Goal: Task Accomplishment & Management: Use online tool/utility

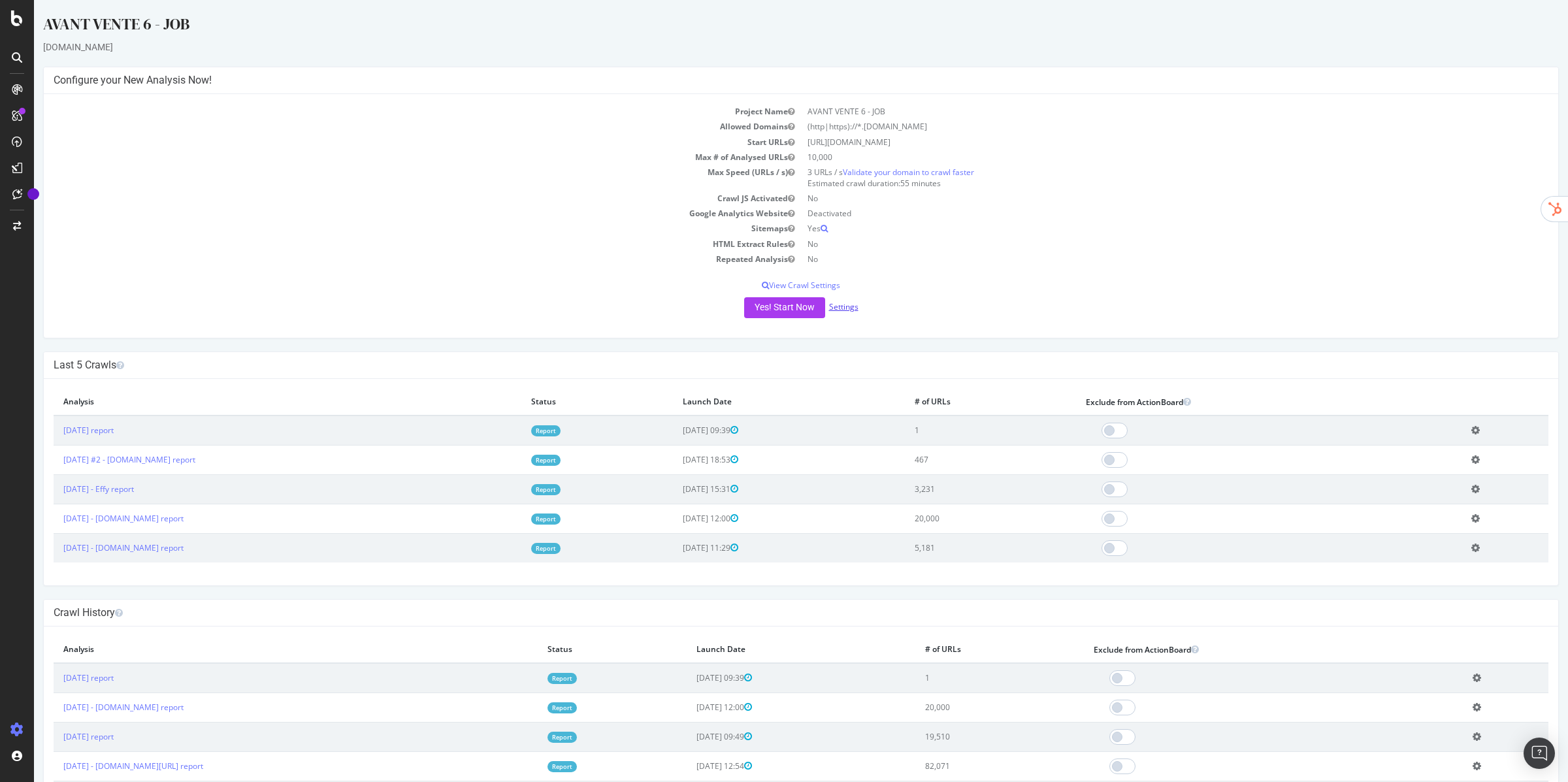
click at [843, 307] on link "Settings" at bounding box center [844, 306] width 29 height 11
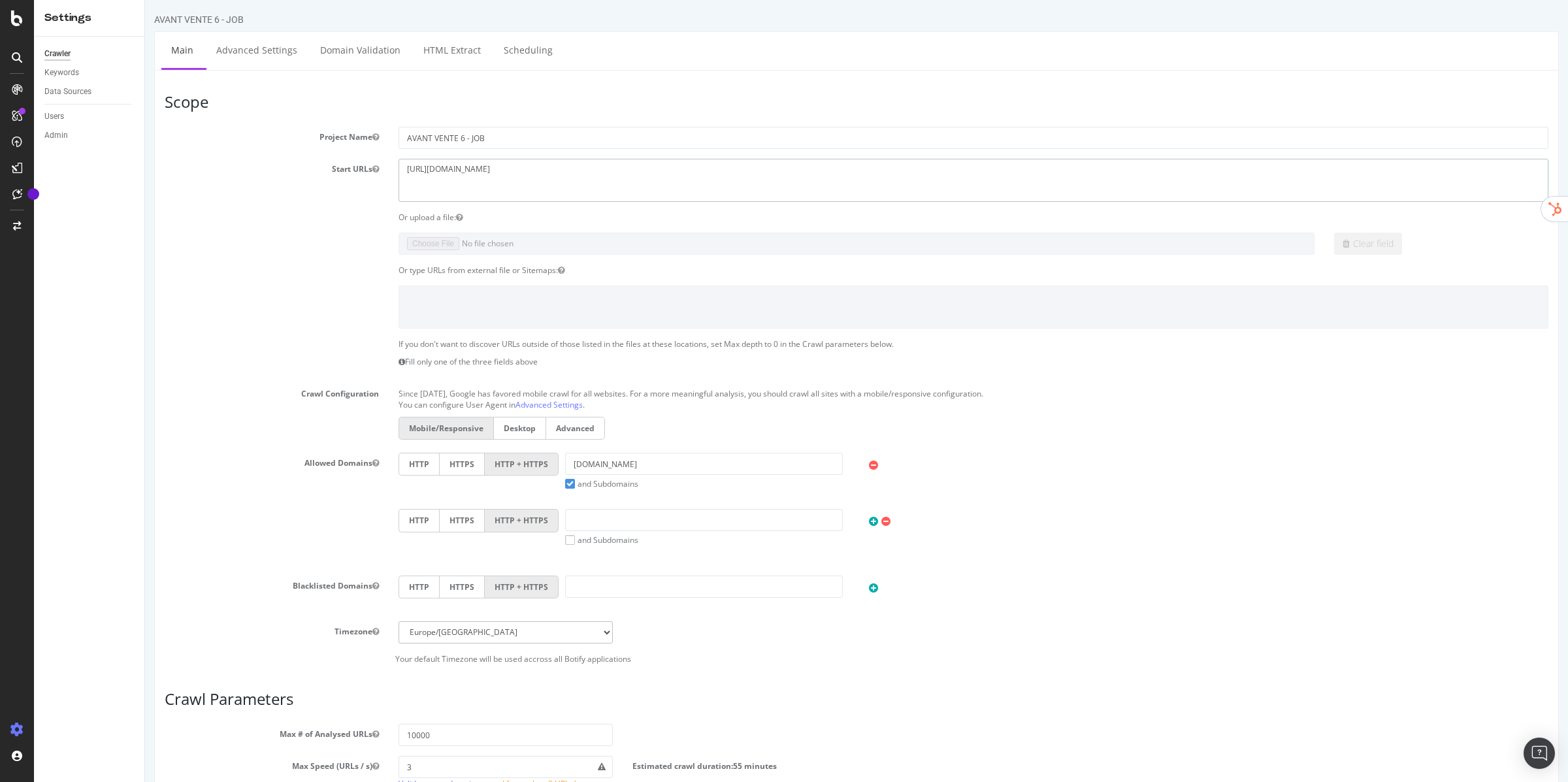
drag, startPoint x: 543, startPoint y: 181, endPoint x: 267, endPoint y: 166, distance: 276.4
click at [267, 166] on div "Start URLs [URL][DOMAIN_NAME]" at bounding box center [856, 179] width 1404 height 42
paste textarea "[DOMAIN_NAME]"
type textarea "[URL][DOMAIN_NAME]"
drag, startPoint x: 616, startPoint y: 458, endPoint x: 626, endPoint y: 468, distance: 14.1
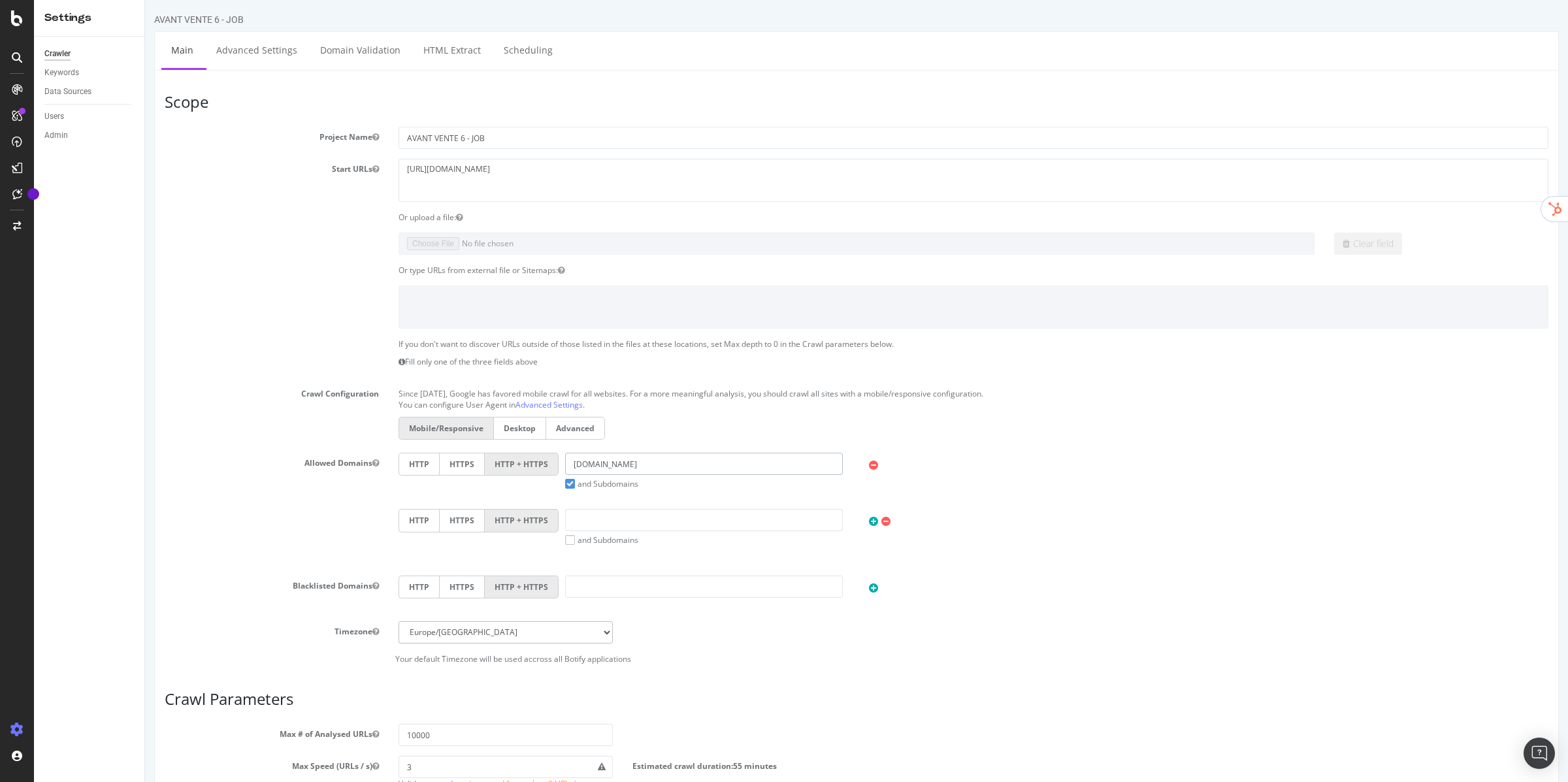
click at [626, 468] on input "[DOMAIN_NAME]" at bounding box center [704, 463] width 278 height 22
paste input "[URL][DOMAIN_NAME]"
drag, startPoint x: 618, startPoint y: 466, endPoint x: 473, endPoint y: 460, distance: 145.1
click at [473, 460] on div "HTTP HTTPS HTTP + HTTPS [URL][DOMAIN_NAME] and Subdomains User Agent: Mobile De…" at bounding box center [974, 470] width 1163 height 36
click at [688, 461] on input "[DOMAIN_NAME][URL]" at bounding box center [704, 463] width 278 height 22
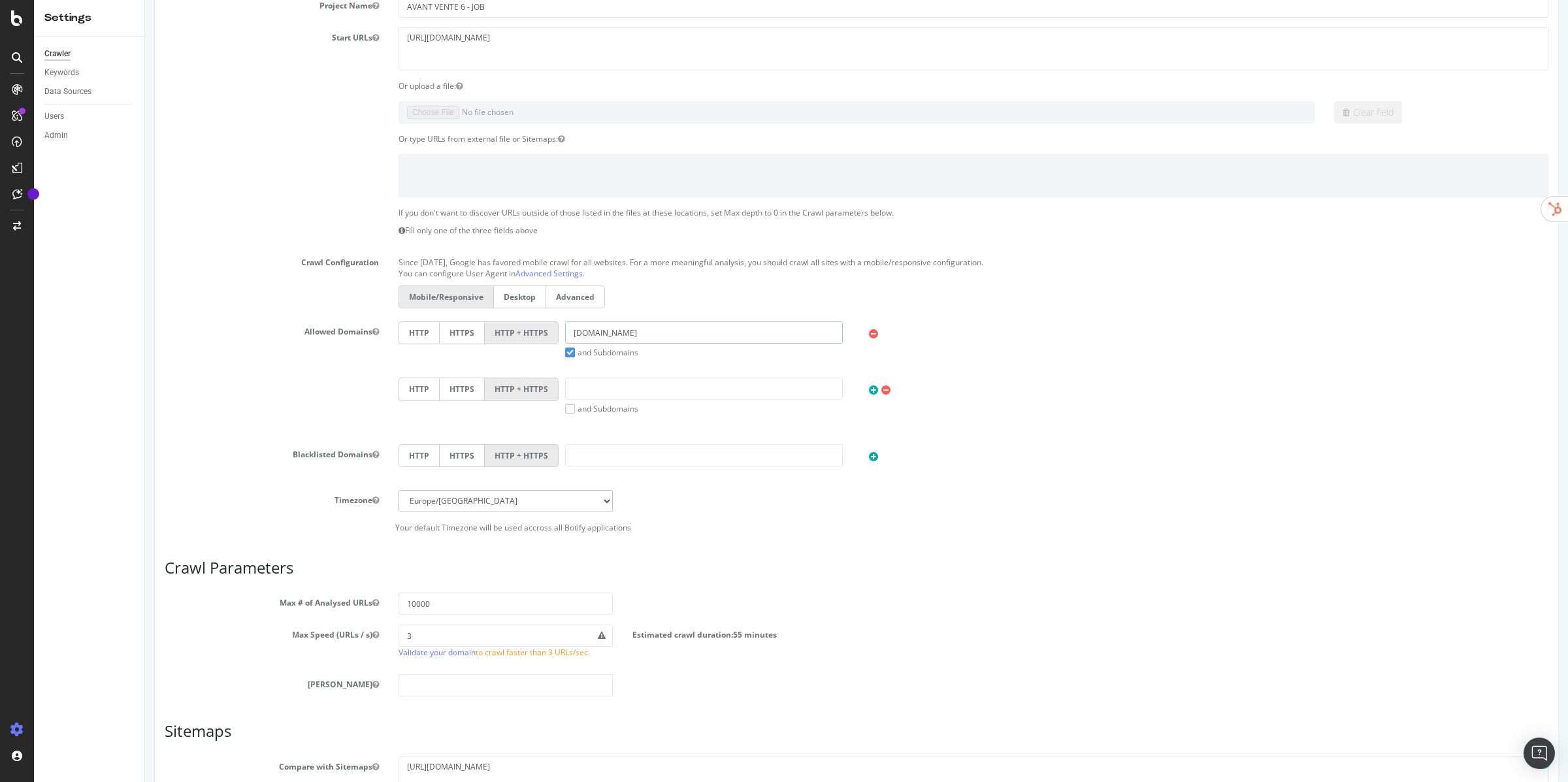
scroll to position [135, 0]
type input "[DOMAIN_NAME]"
click at [488, 598] on input "10000" at bounding box center [505, 600] width 214 height 22
click at [415, 600] on input "100000" at bounding box center [505, 600] width 214 height 22
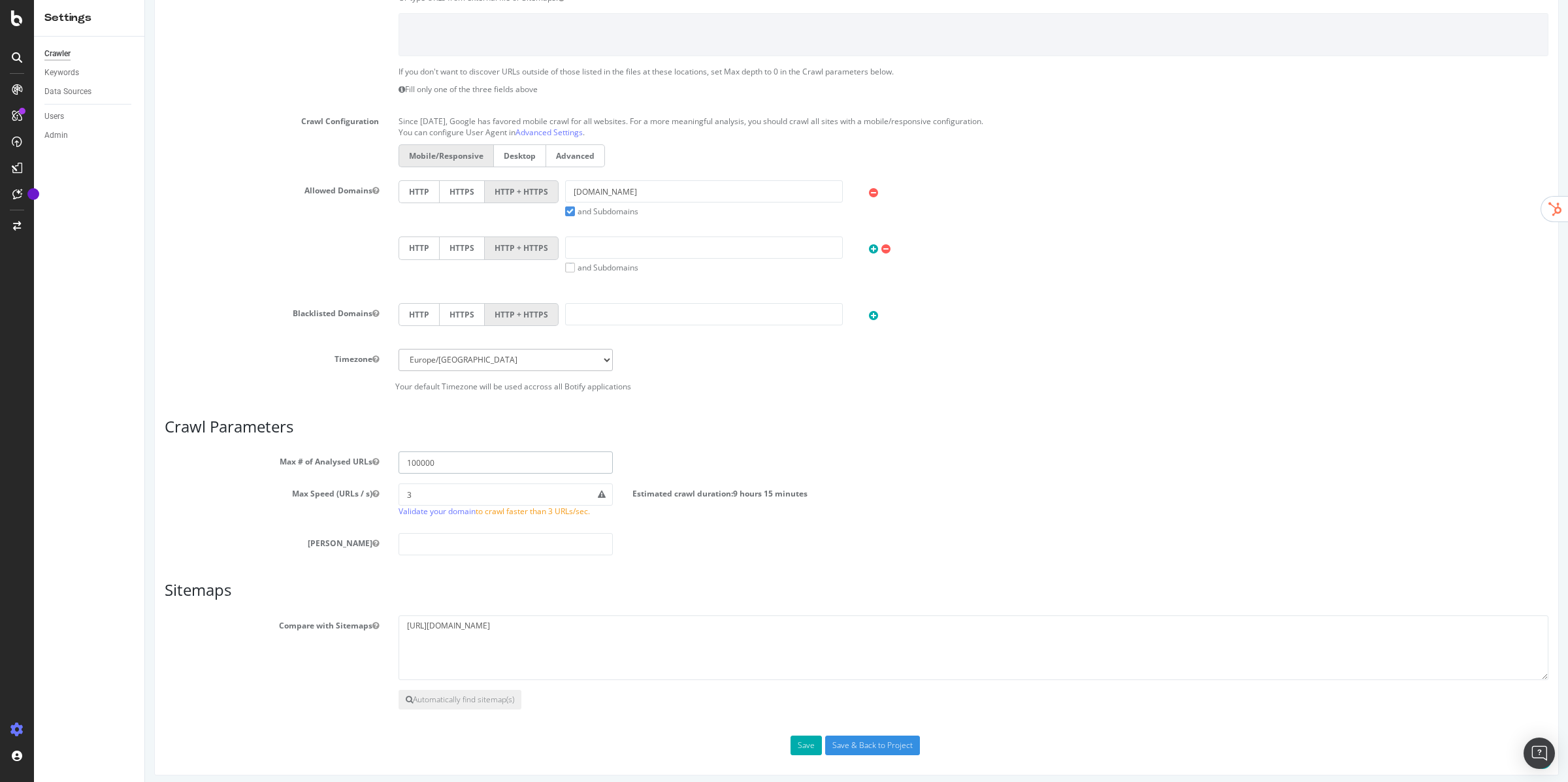
scroll to position [282, 0]
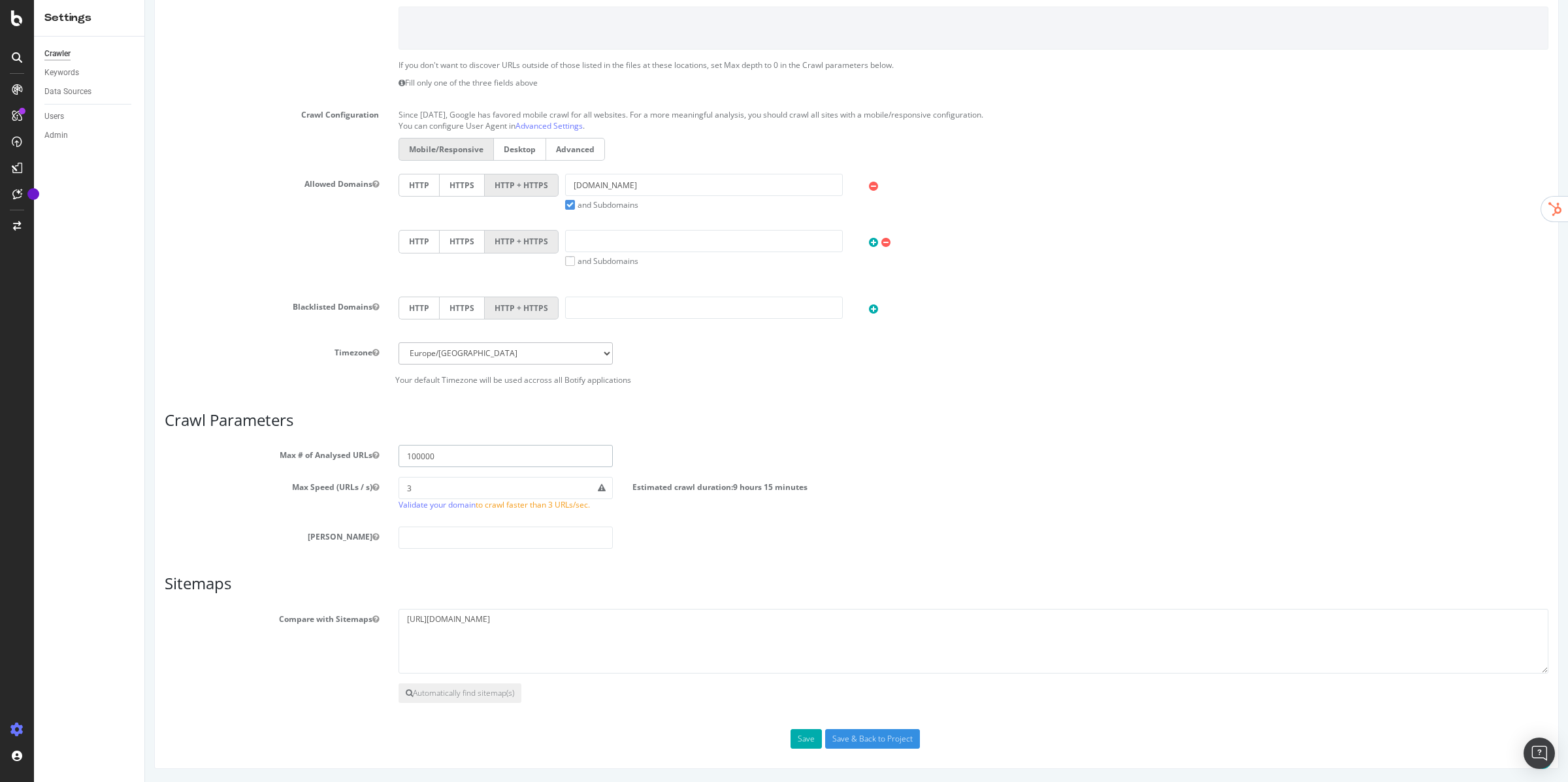
type input "100000"
drag, startPoint x: 602, startPoint y: 621, endPoint x: 235, endPoint y: 591, distance: 368.2
click at [235, 591] on article "Sitemaps Compare with Sitemaps [URL][DOMAIN_NAME] Automatically find sitemap(s)" at bounding box center [856, 638] width 1384 height 128
click at [878, 739] on input "Save & Back to Project" at bounding box center [872, 739] width 95 height 20
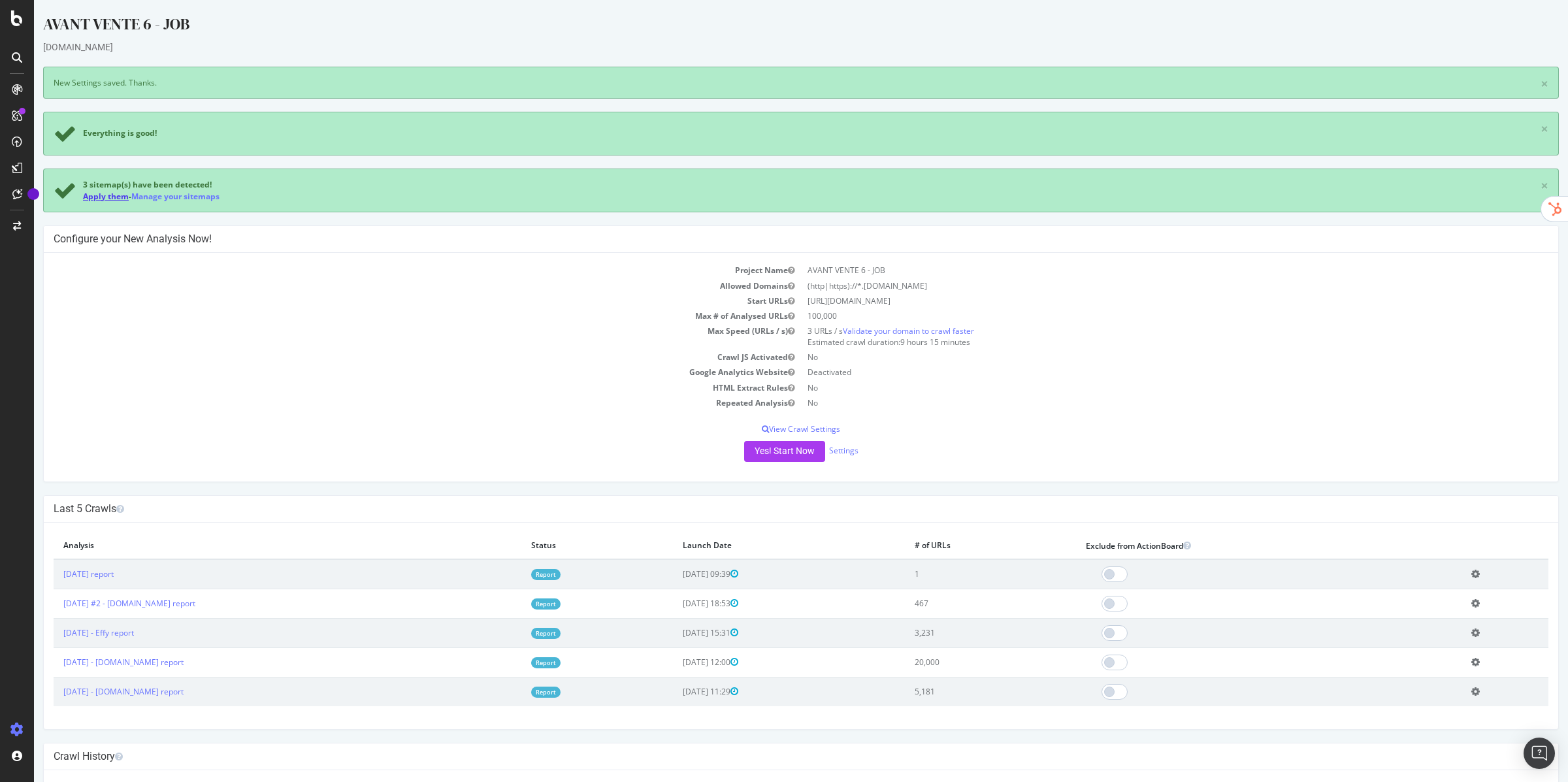
click at [98, 193] on link "Apply them" at bounding box center [106, 196] width 46 height 11
click at [796, 447] on button "Yes! Start Now" at bounding box center [784, 451] width 81 height 21
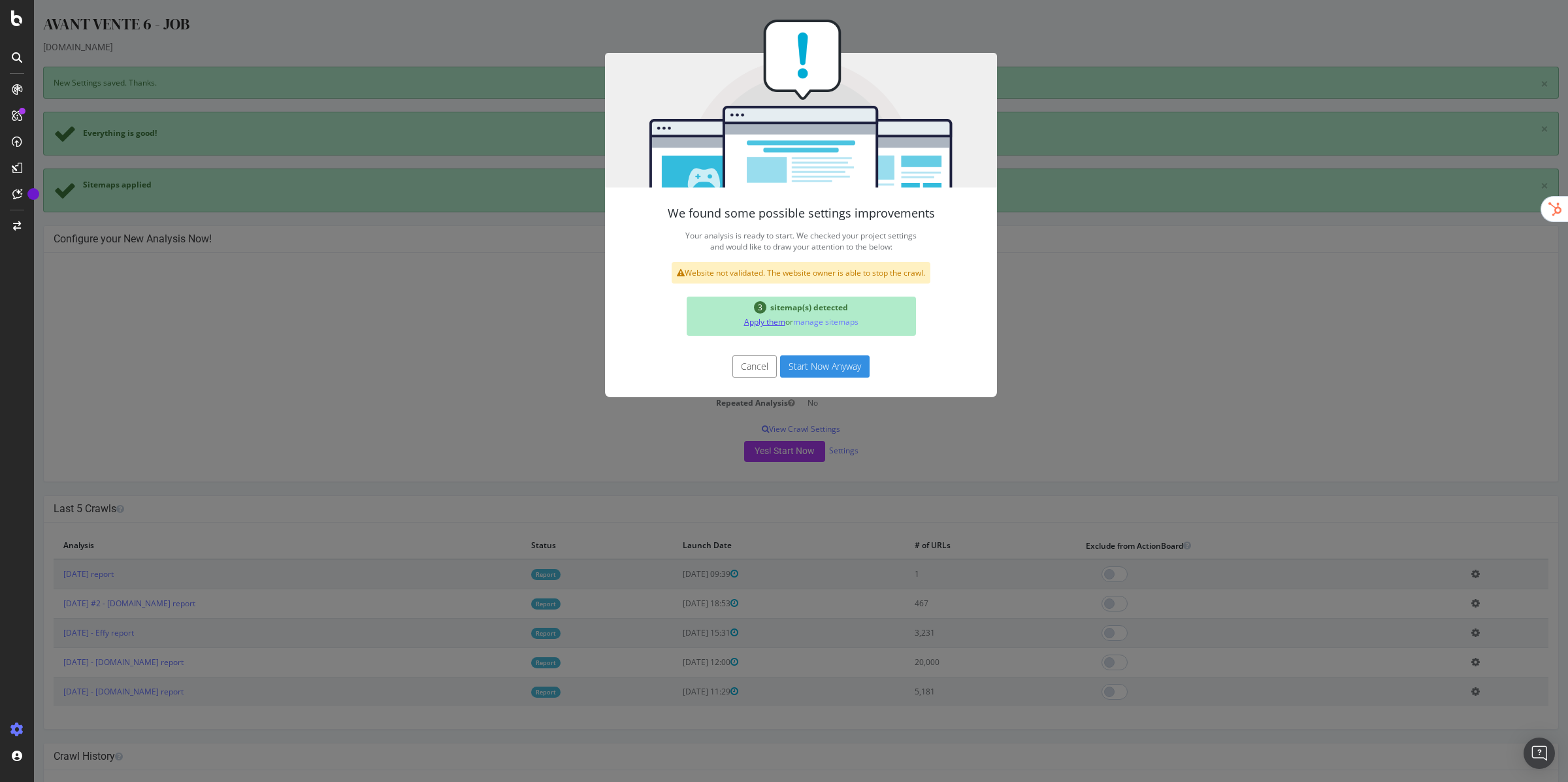
click at [760, 320] on link "Apply them" at bounding box center [764, 322] width 41 height 11
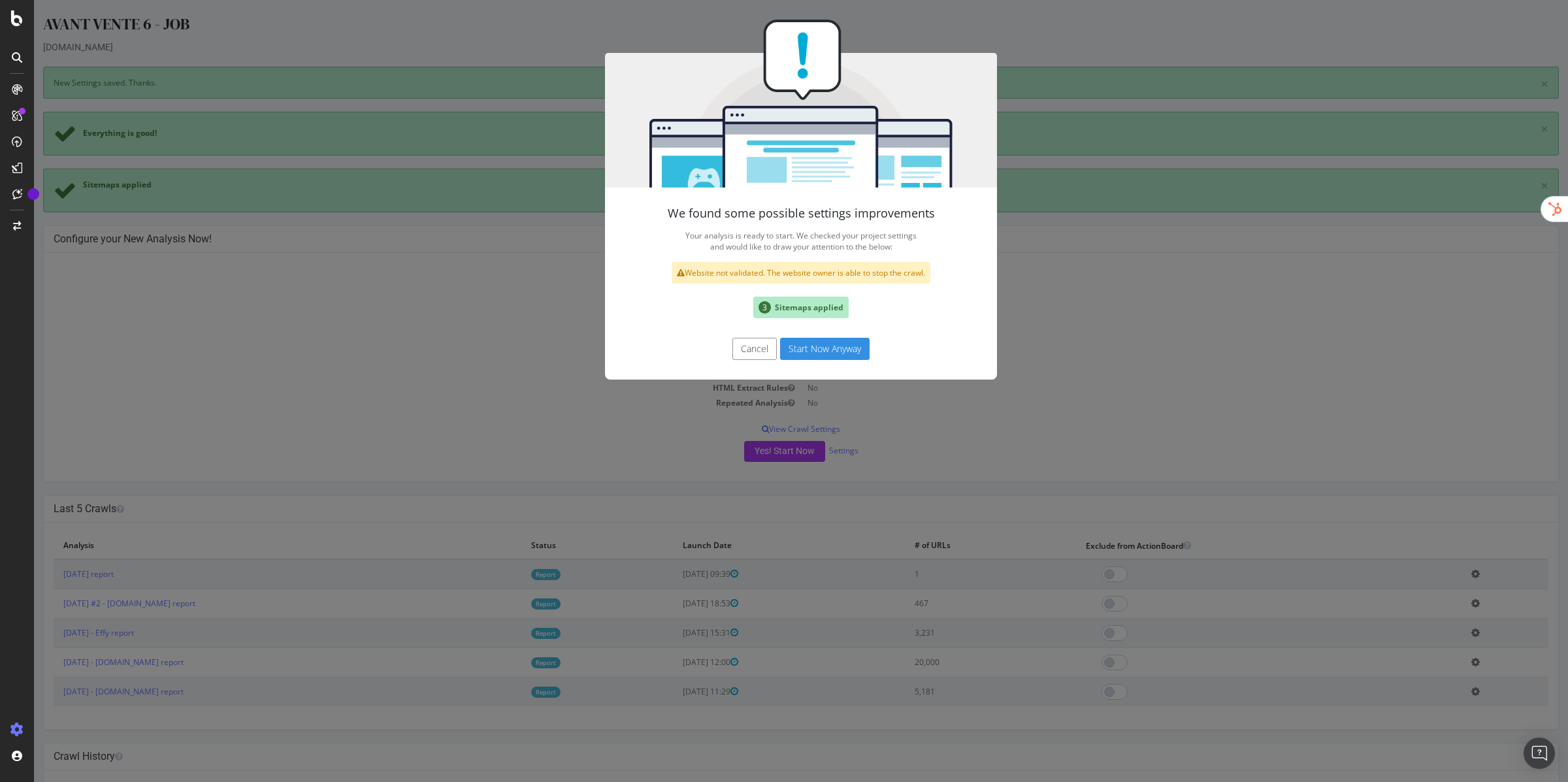
click at [837, 348] on button "Start Now Anyway" at bounding box center [825, 349] width 90 height 22
